Goal: Information Seeking & Learning: Understand process/instructions

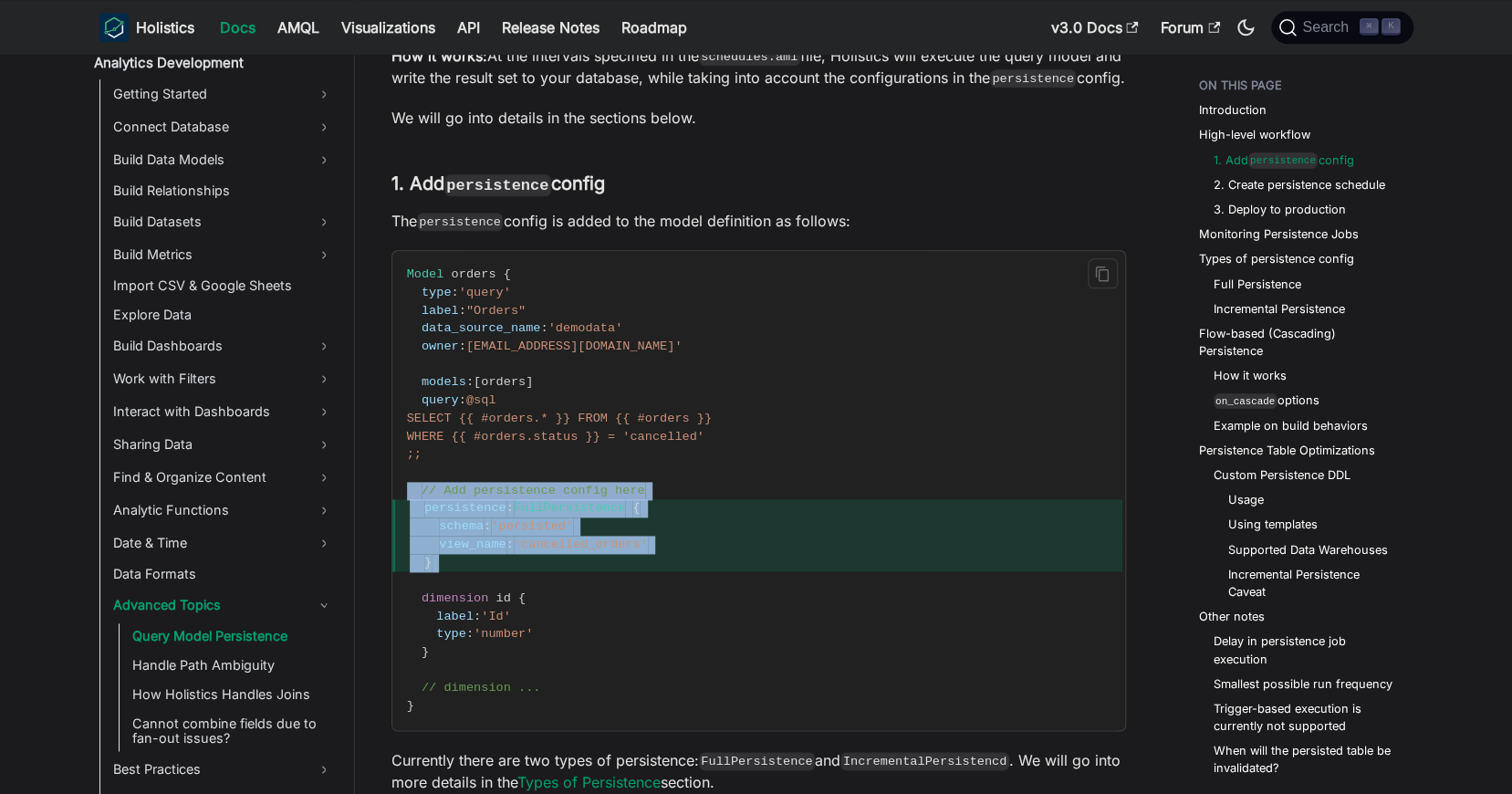
drag, startPoint x: 435, startPoint y: 585, endPoint x: 472, endPoint y: 471, distance: 119.9
click at [403, 487] on code "Model orders { type : 'query' label : "Orders" data_source_name : 'demodata' ow…" at bounding box center [757, 491] width 730 height 479
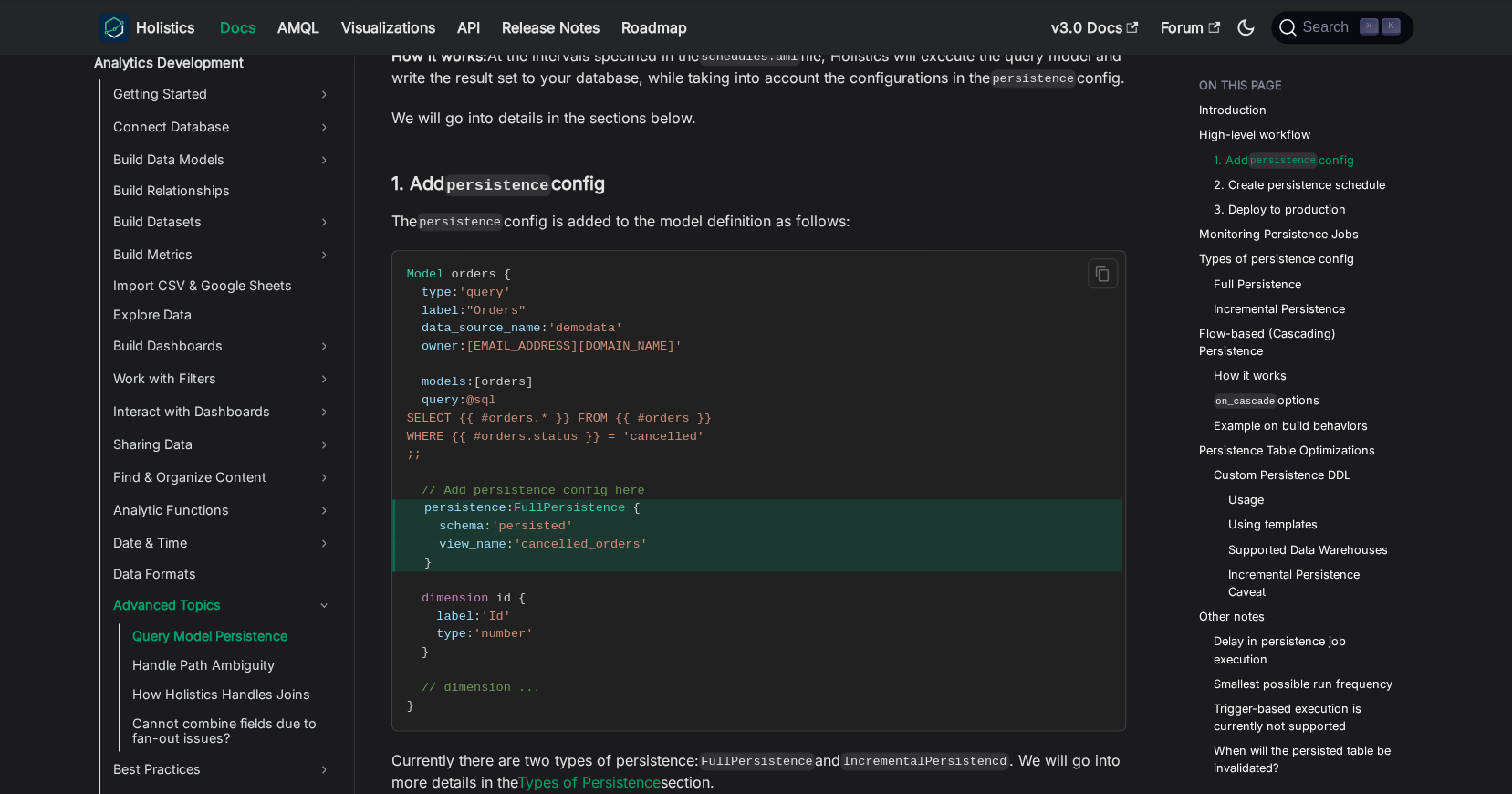
click at [695, 442] on span "WHERE {{ #orders.status }} = 'cancelled'" at bounding box center [556, 436] width 297 height 14
click at [694, 435] on span "WHERE {{ #orders.status }} = 'cancelled'" at bounding box center [556, 436] width 297 height 14
click at [485, 547] on span "view_name" at bounding box center [472, 544] width 67 height 14
click at [484, 566] on span "}" at bounding box center [757, 563] width 730 height 18
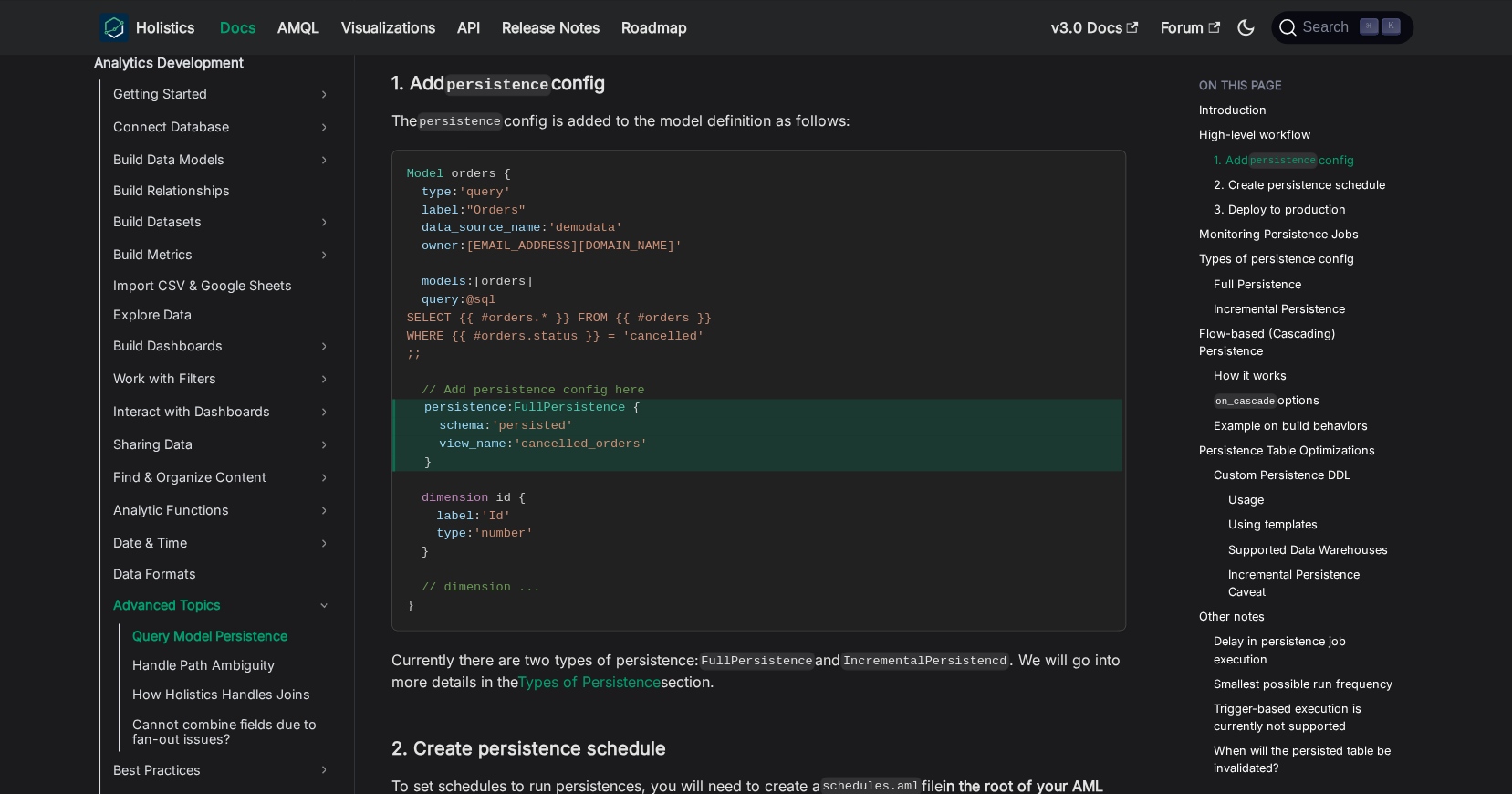
scroll to position [886, 0]
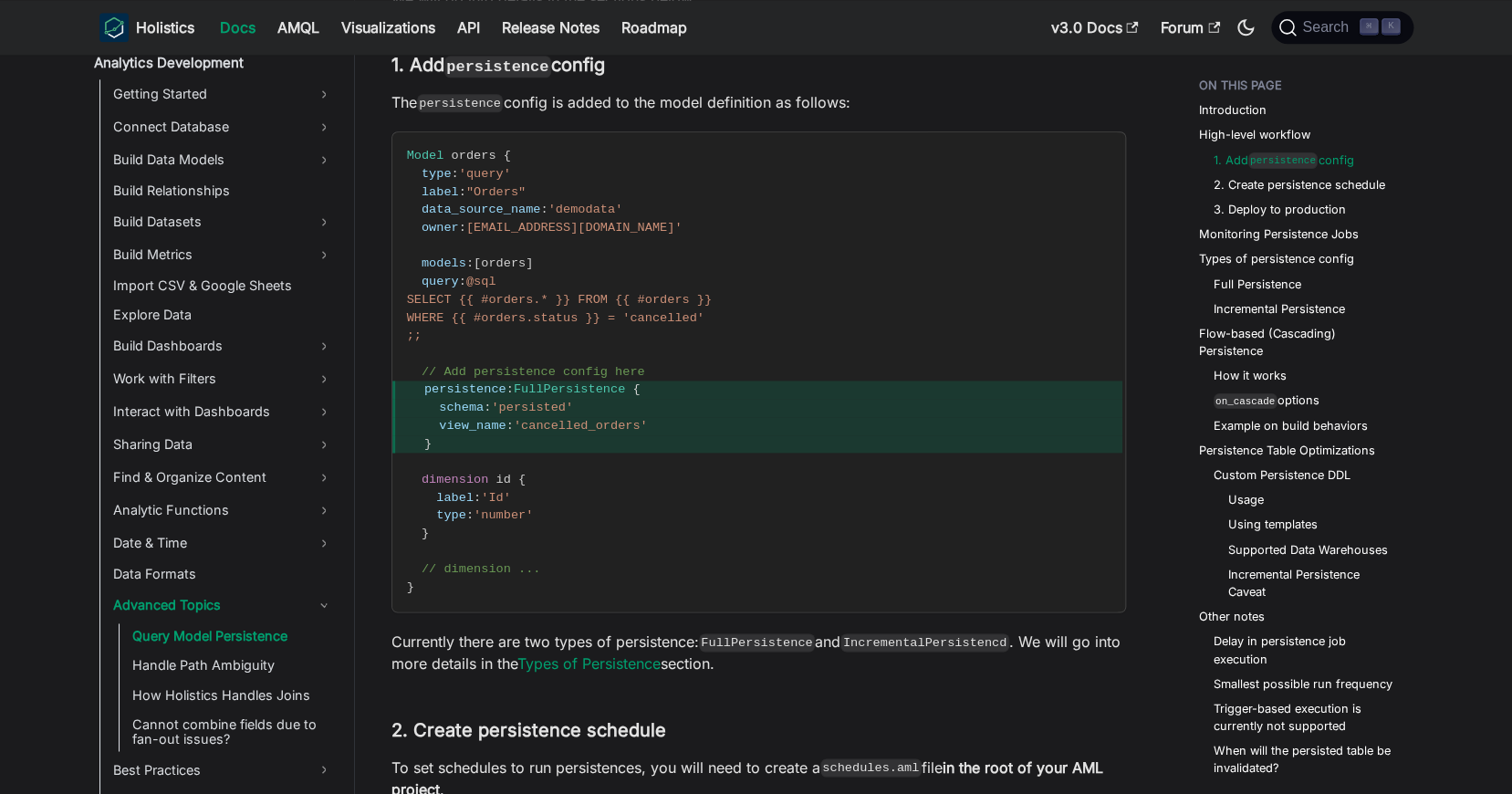
click at [775, 644] on code "FullPersistence" at bounding box center [756, 643] width 116 height 18
click at [905, 636] on code "IncrementalPersistencd" at bounding box center [925, 643] width 169 height 18
click at [906, 636] on code "IncrementalPersistencd" at bounding box center [925, 643] width 169 height 18
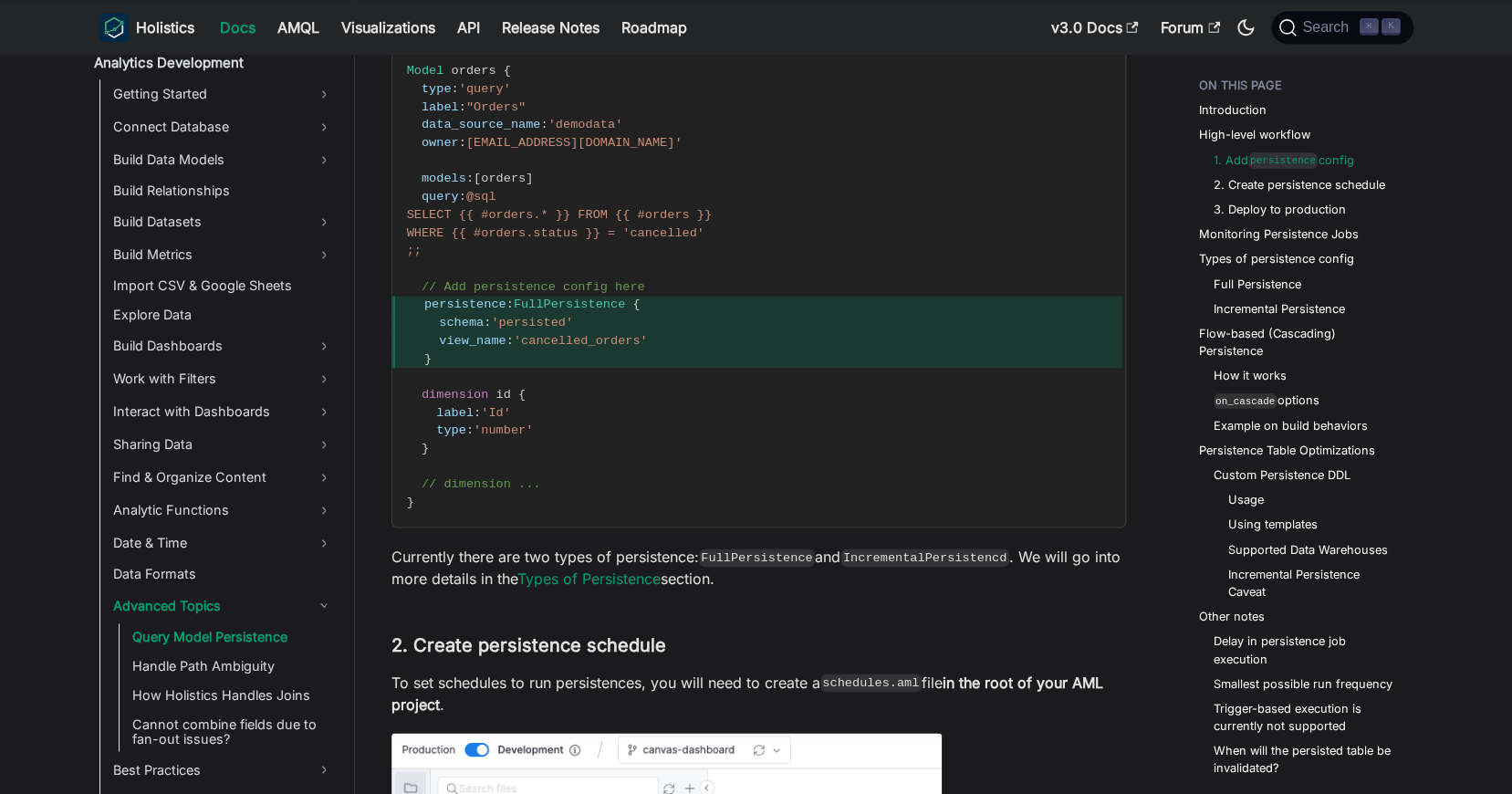
scroll to position [1088, 0]
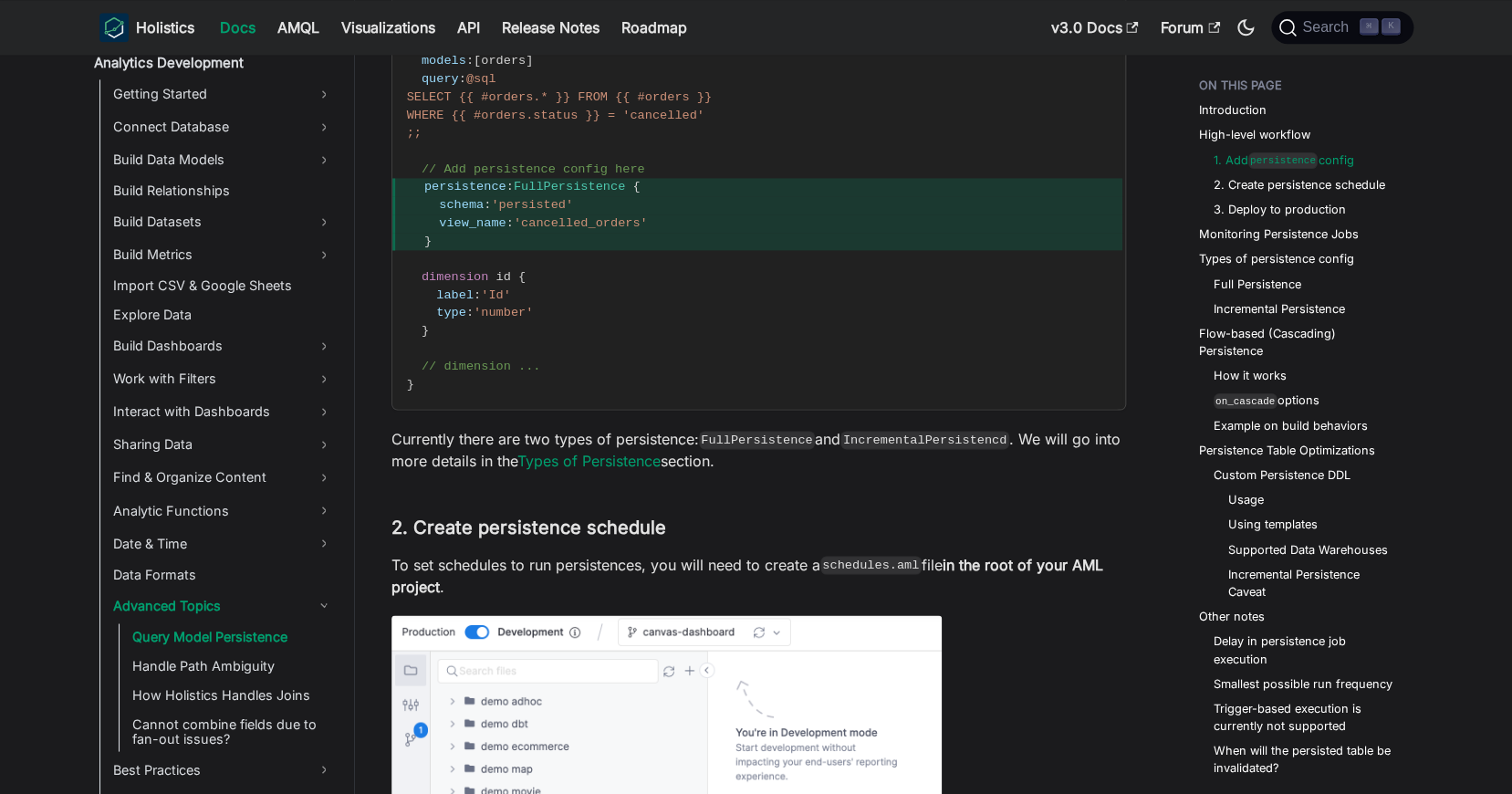
drag, startPoint x: 825, startPoint y: 559, endPoint x: 908, endPoint y: 567, distance: 83.4
click at [908, 567] on code "schedules.aml" at bounding box center [871, 565] width 101 height 18
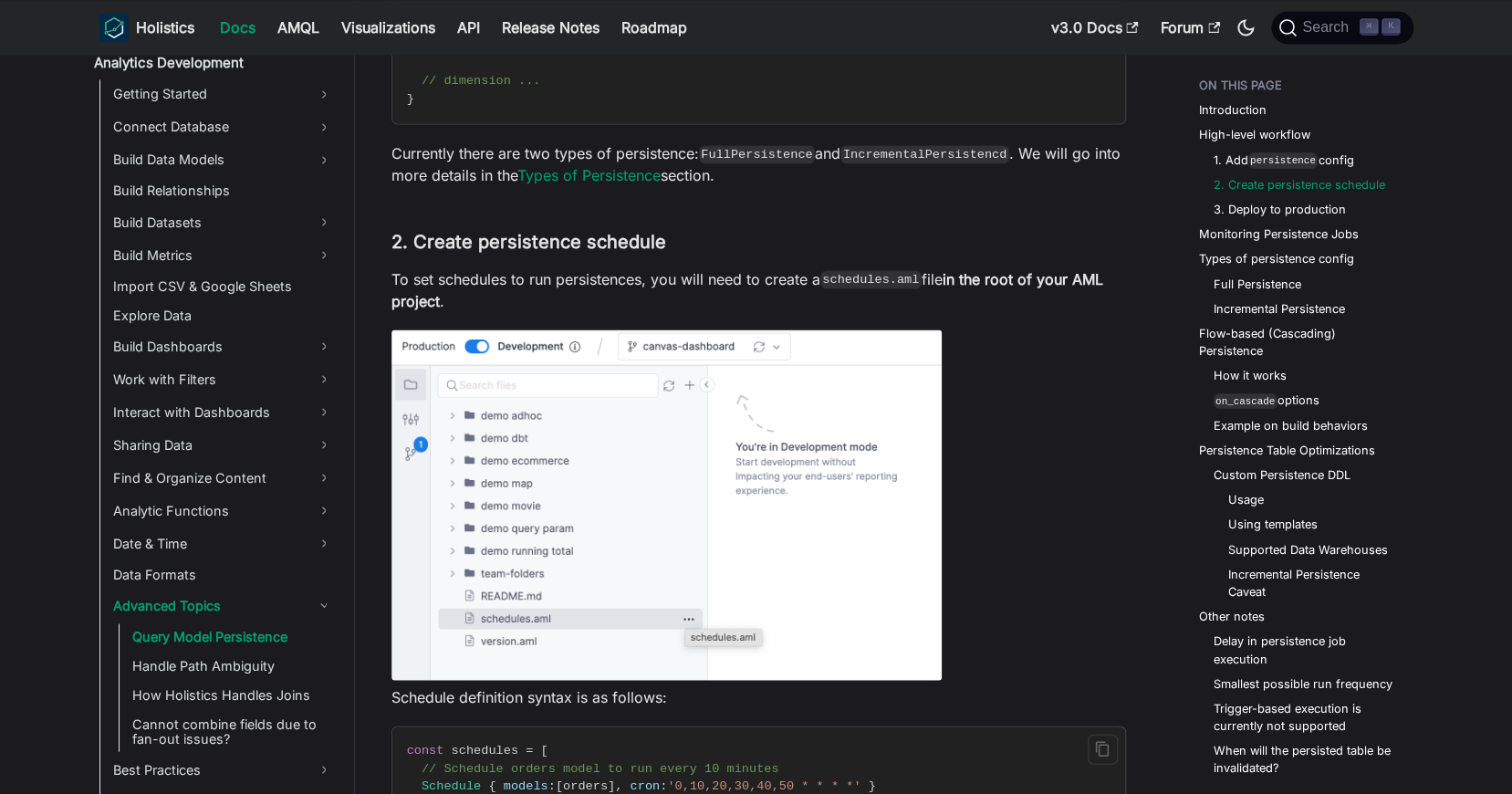
scroll to position [1516, 0]
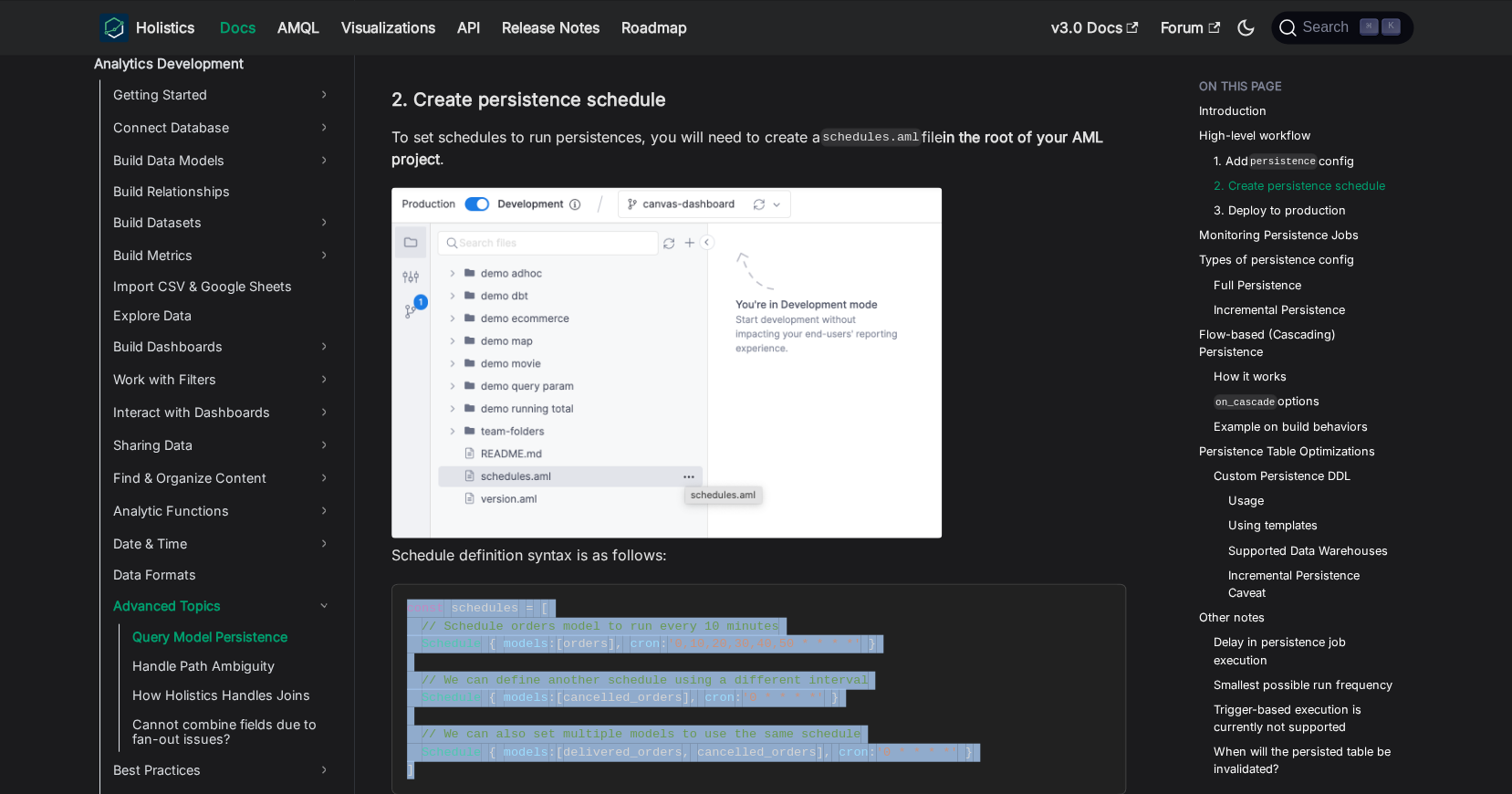
drag, startPoint x: 595, startPoint y: 763, endPoint x: 383, endPoint y: 617, distance: 257.4
click at [612, 619] on span "// Schedule orders model to run every 10 minutes" at bounding box center [601, 625] width 358 height 14
